Goal: Information Seeking & Learning: Learn about a topic

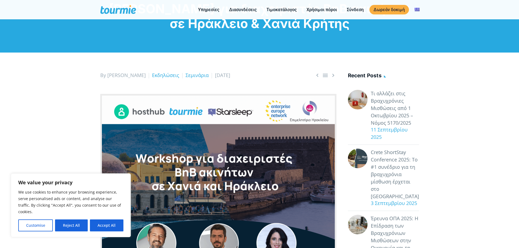
scroll to position [54, 0]
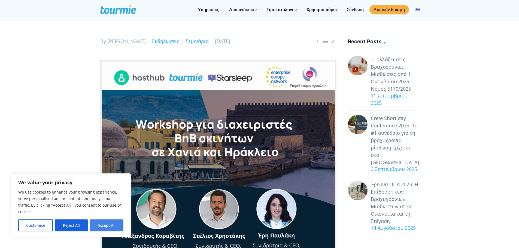
click at [99, 227] on button "Accept All" at bounding box center [107, 226] width 34 height 12
checkbox input "true"
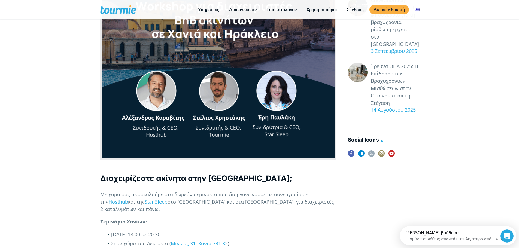
scroll to position [0, 0]
drag, startPoint x: 258, startPoint y: 116, endPoint x: 303, endPoint y: 123, distance: 46.0
click at [303, 123] on div at bounding box center [218, 51] width 236 height 218
click at [281, 136] on div at bounding box center [218, 51] width 236 height 218
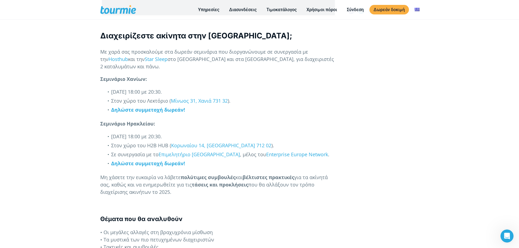
scroll to position [318, 0]
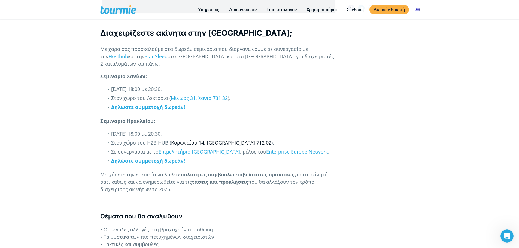
click at [200, 140] on link "Κορωναίου 14, [GEOGRAPHIC_DATA] 712 02" at bounding box center [221, 143] width 100 height 7
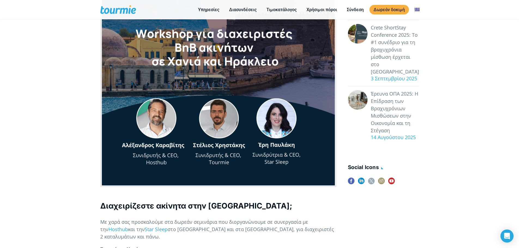
checkbox input "true"
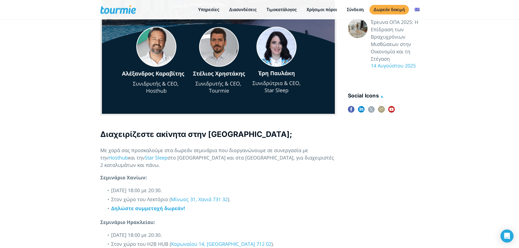
scroll to position [217, 0]
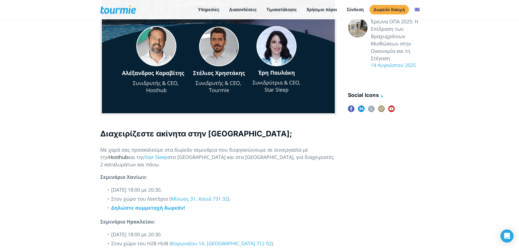
click at [128, 154] on link "Hosthub" at bounding box center [118, 157] width 20 height 7
